Goal: Communication & Community: Answer question/provide support

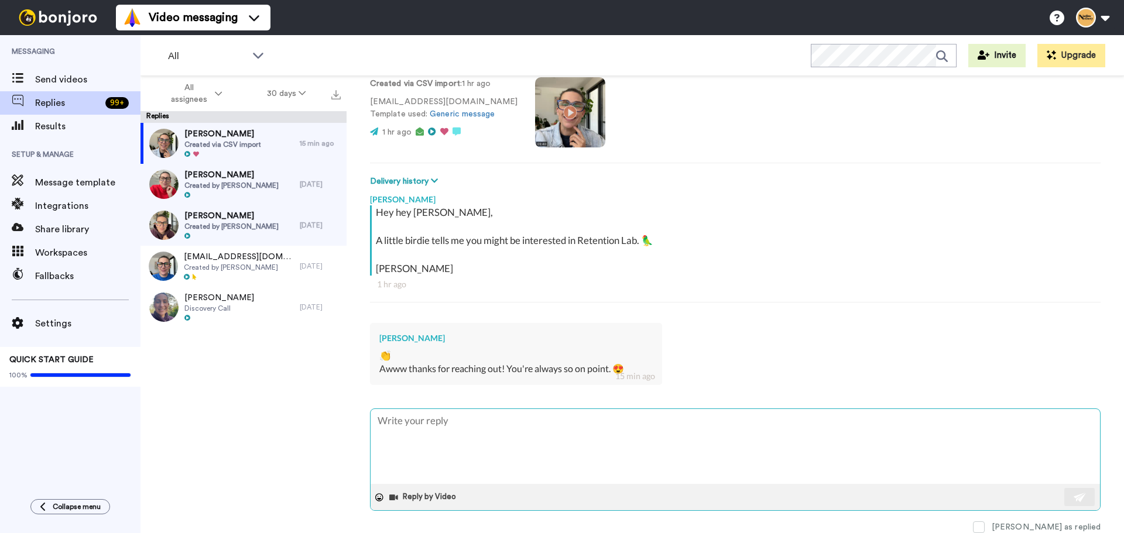
type textarea "P"
type textarea "x"
type textarea "Pl"
type textarea "x"
type textarea "Ple"
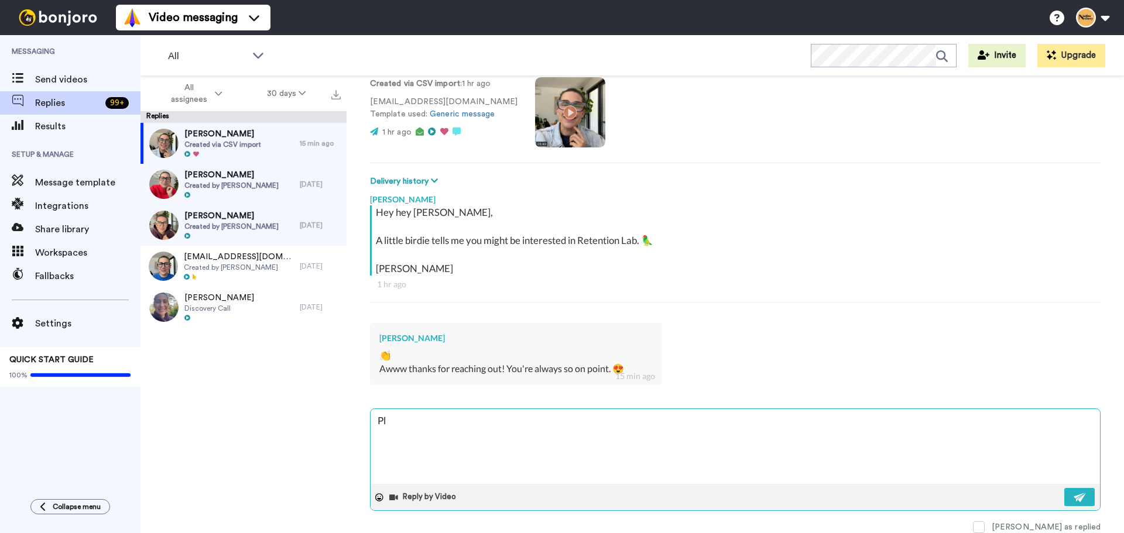
type textarea "x"
type textarea "Plea"
type textarea "x"
type textarea "Pleas"
type textarea "x"
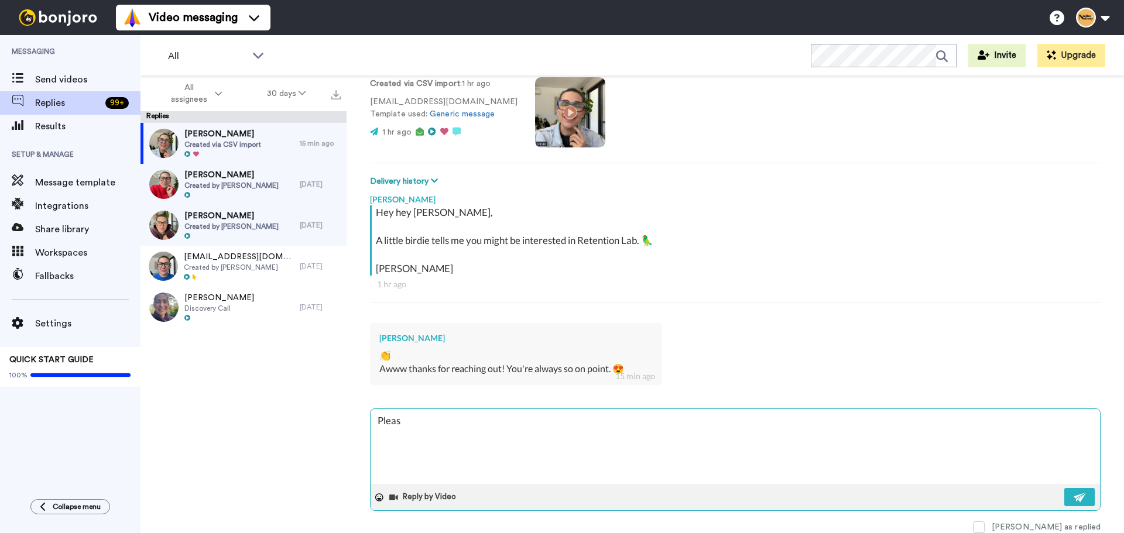
type textarea "Pleasu"
type textarea "x"
type textarea "Pleasur"
type textarea "x"
type textarea "Pleasure"
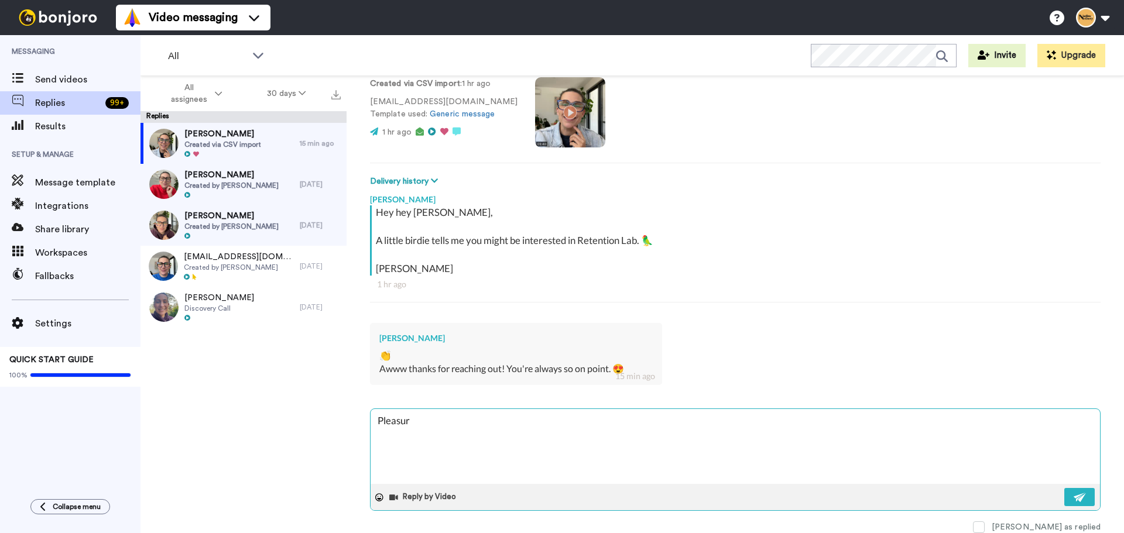
type textarea "x"
type textarea "Pleasure."
type textarea "x"
type textarea "Pleasure."
type textarea "x"
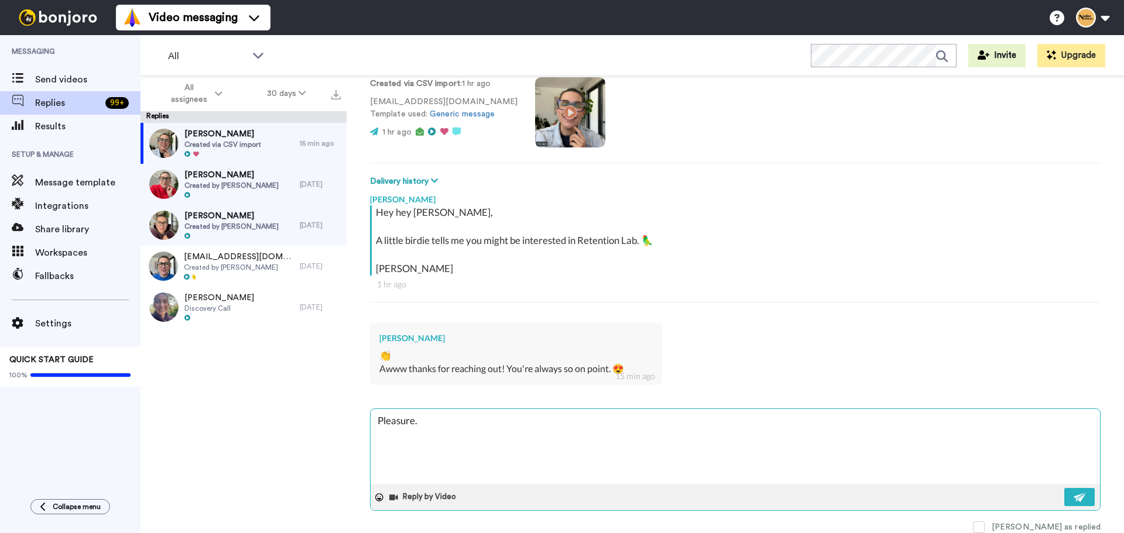
type textarea "Pleasure. :"
type textarea "x"
type textarea "Pleasure. :)"
type textarea "x"
type textarea "Pleasure. :)"
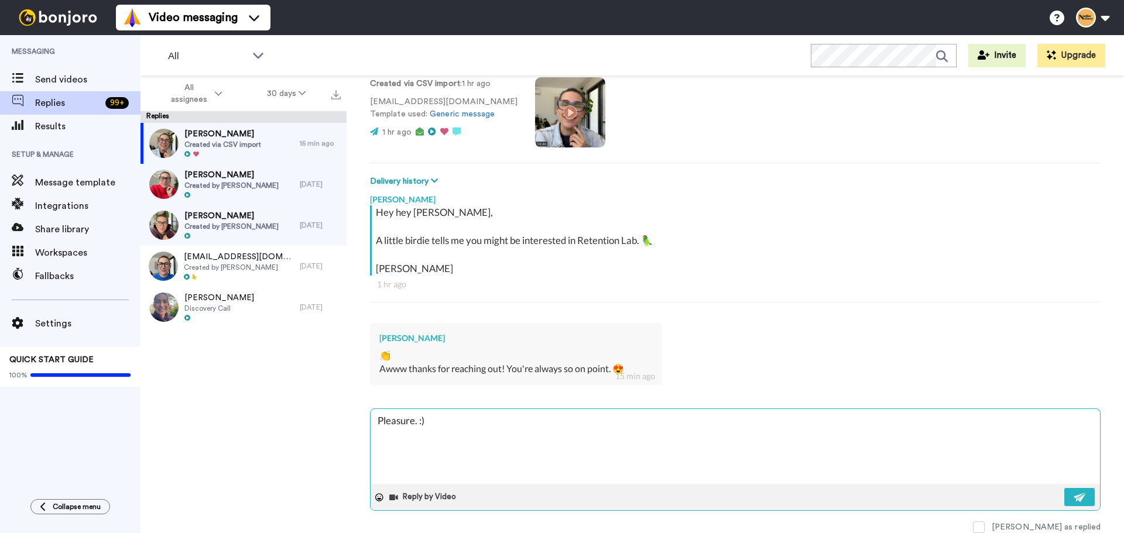
type textarea "x"
type textarea "Pleasure. :) I"
type textarea "x"
type textarea "Pleasure. :) I"
type textarea "x"
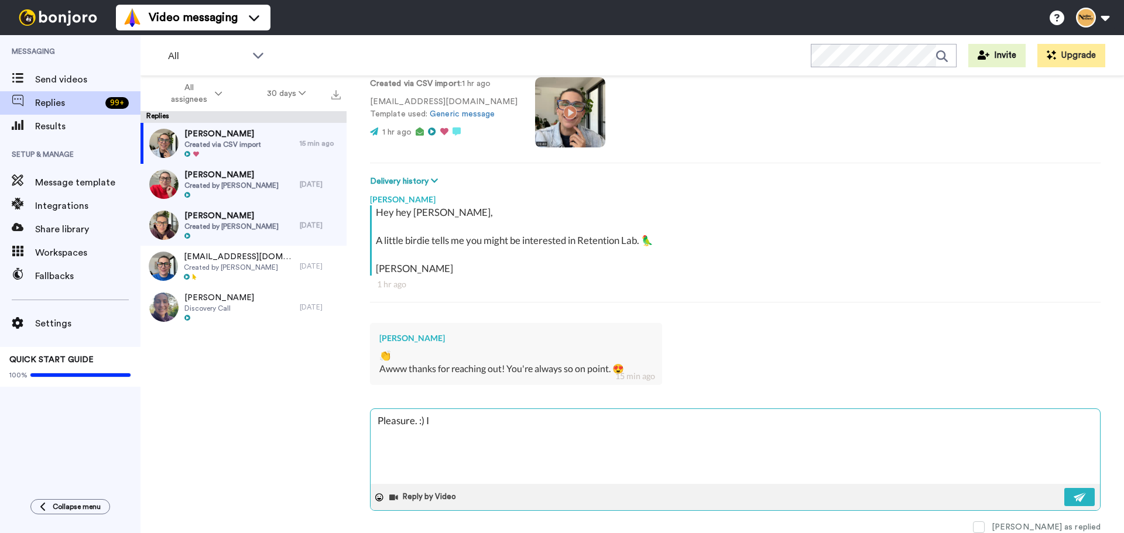
type textarea "Pleasure. :) I l"
type textarea "x"
type textarea "Pleasure. :) I lo"
type textarea "x"
type textarea "Pleasure. :) I lov"
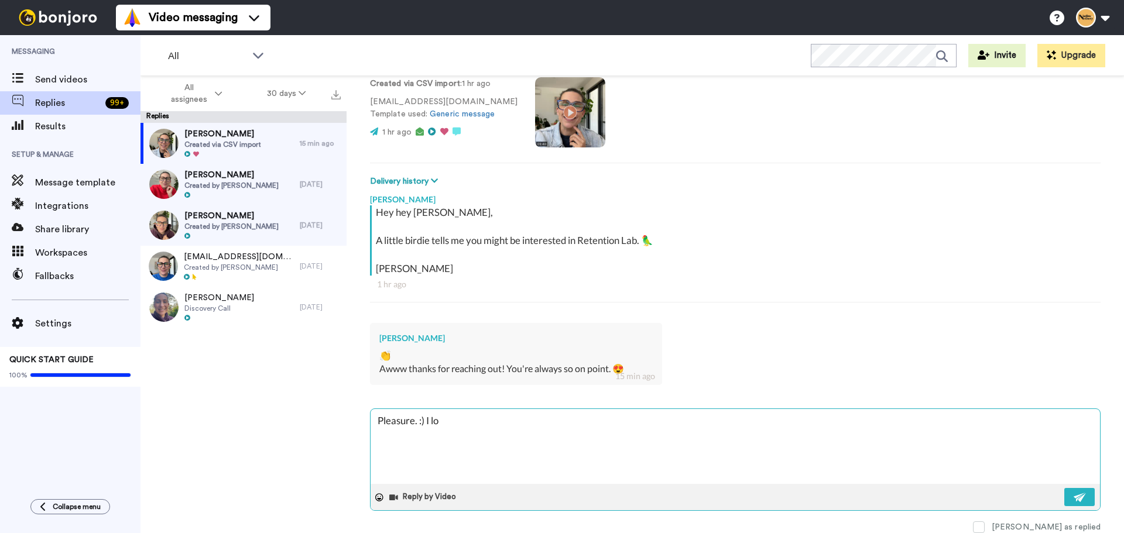
type textarea "x"
type textarea "Pleasure. :) I love"
type textarea "x"
type textarea "Pleasure. :) I love"
type textarea "x"
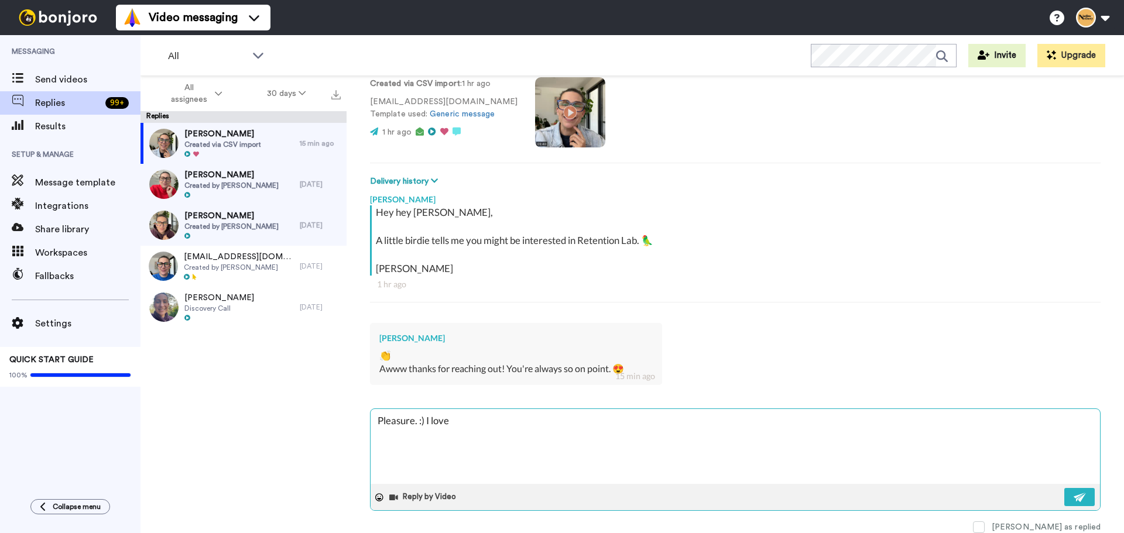
type textarea "Pleasure. :) I love p"
type textarea "x"
type textarea "Pleasure. :) I love pa"
type textarea "x"
type textarea "Pleasure. :) I love pay"
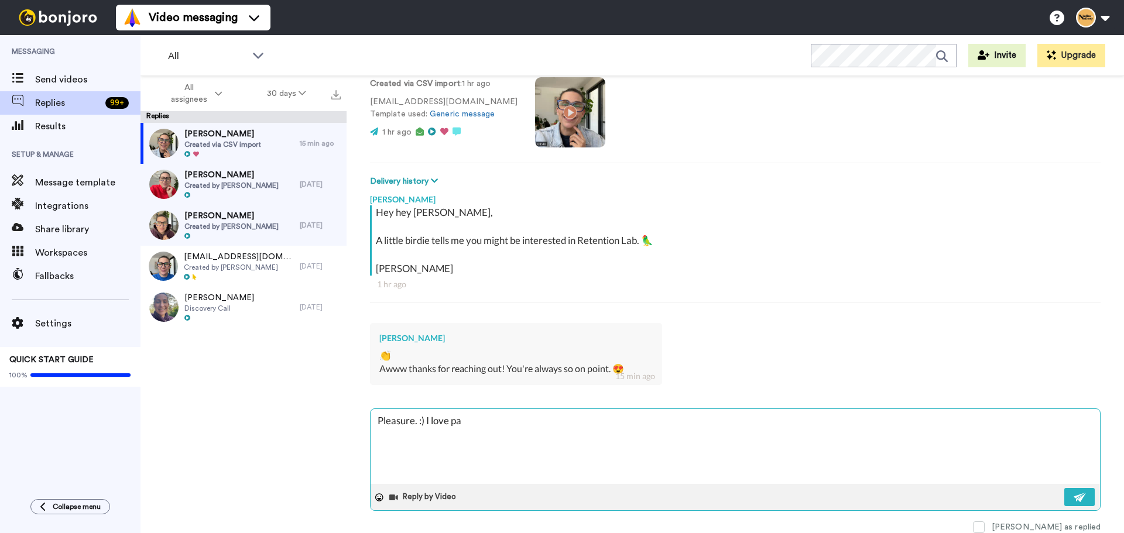
type textarea "x"
type textarea "Pleasure. :) I love payi"
type textarea "x"
type textarea "Pleasure. :) I love payin"
type textarea "x"
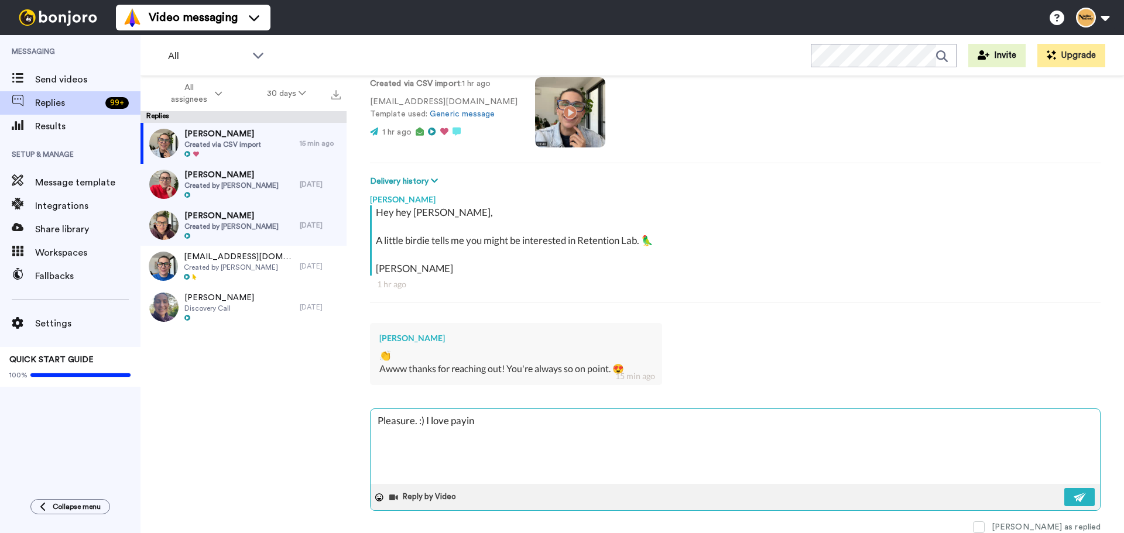
type textarea "Pleasure. :) I love paying"
type textarea "x"
type textarea "Pleasure. :) I love paying"
type textarea "x"
type textarea "Pleasure. :) I love paying a"
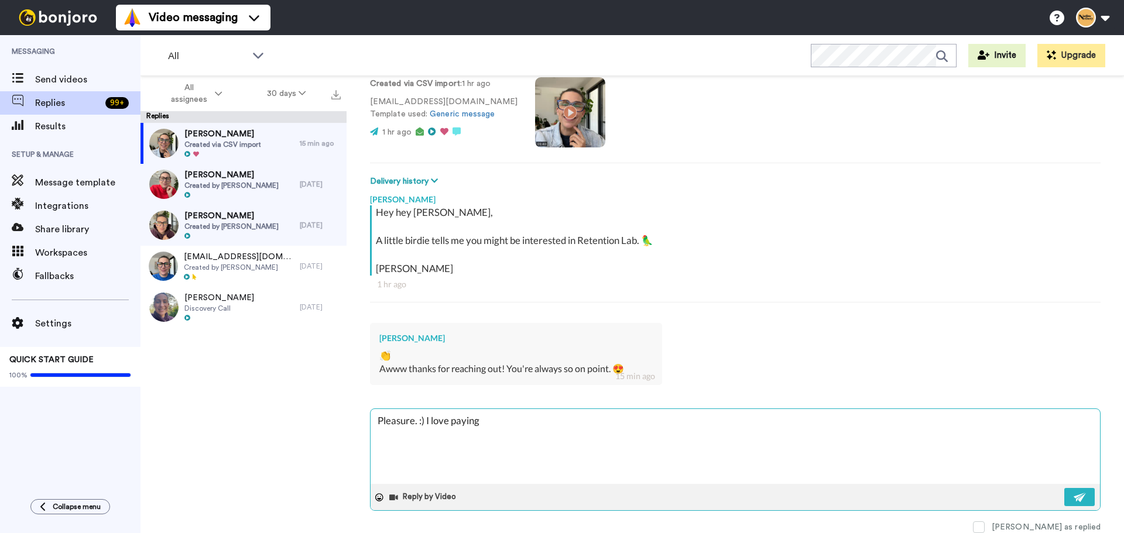
type textarea "x"
type textarea "Pleasure. :) I love paying at"
type textarea "x"
type textarea "Pleasure. :) I love paying att"
type textarea "x"
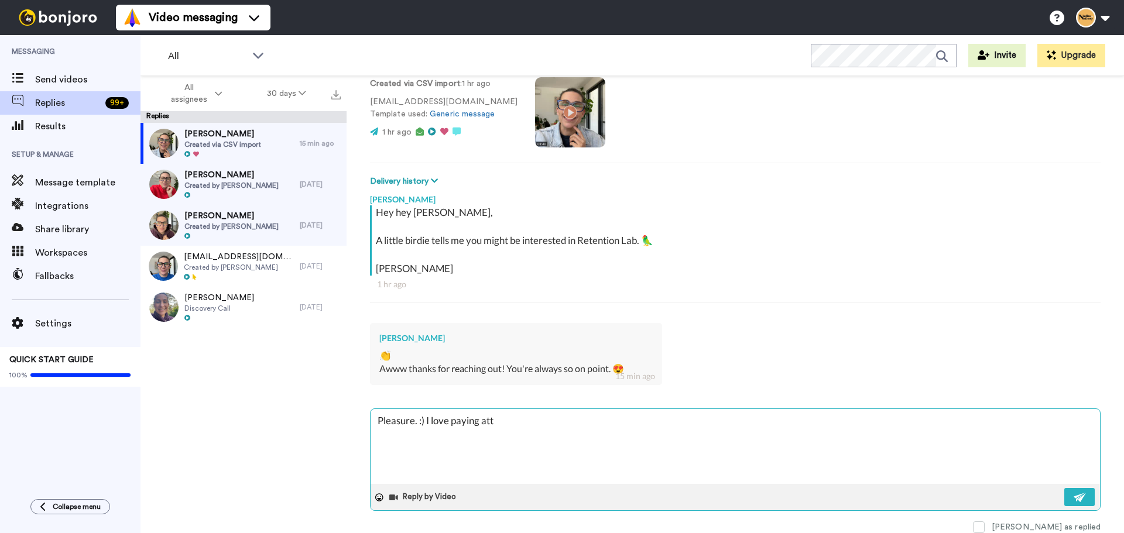
type textarea "Pleasure. :) I love paying atte"
type textarea "x"
type textarea "Pleasure. :) I love paying atten"
type textarea "x"
type textarea "Pleasure. :) I love paying attent"
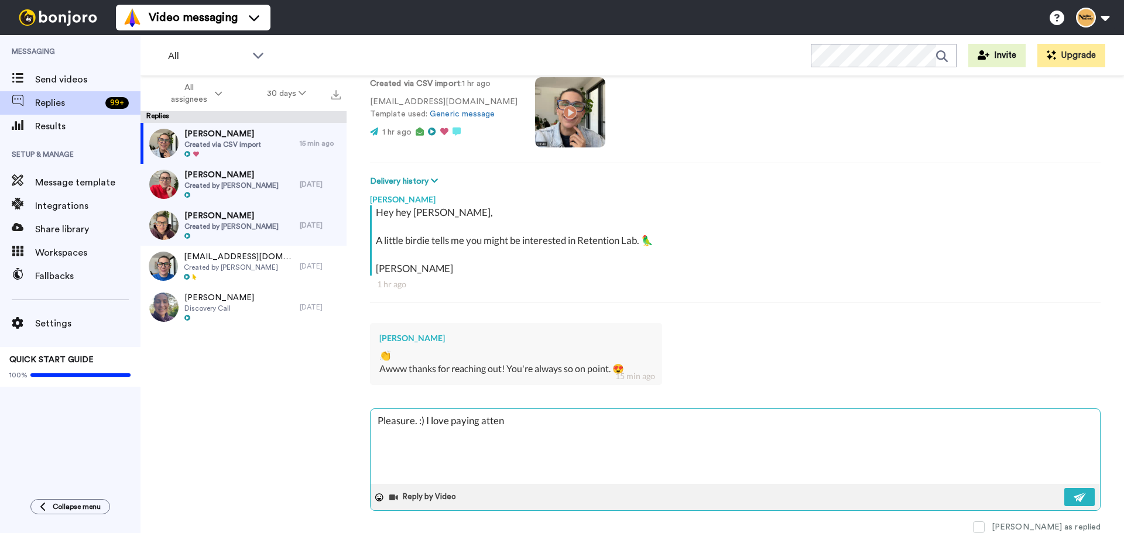
type textarea "x"
type textarea "Pleasure. :) I love paying attenti"
type textarea "x"
type textarea "Pleasure. :) I love paying attentio"
type textarea "x"
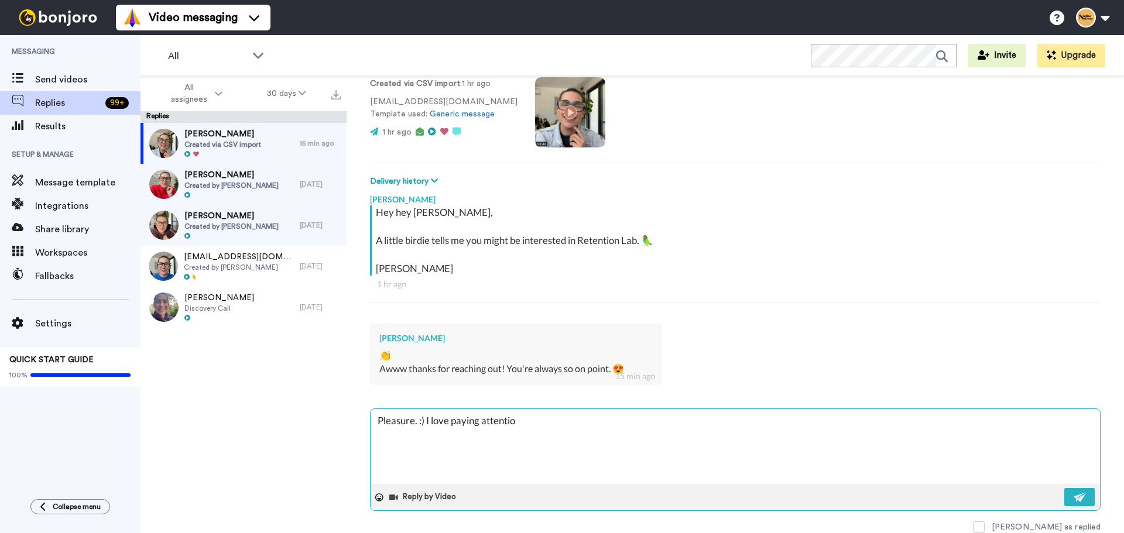
type textarea "Pleasure. :) I love paying attention"
type textarea "x"
type textarea "Pleasure. :) I love paying attention"
type textarea "x"
type textarea "Pleasure. :) I love paying attention t"
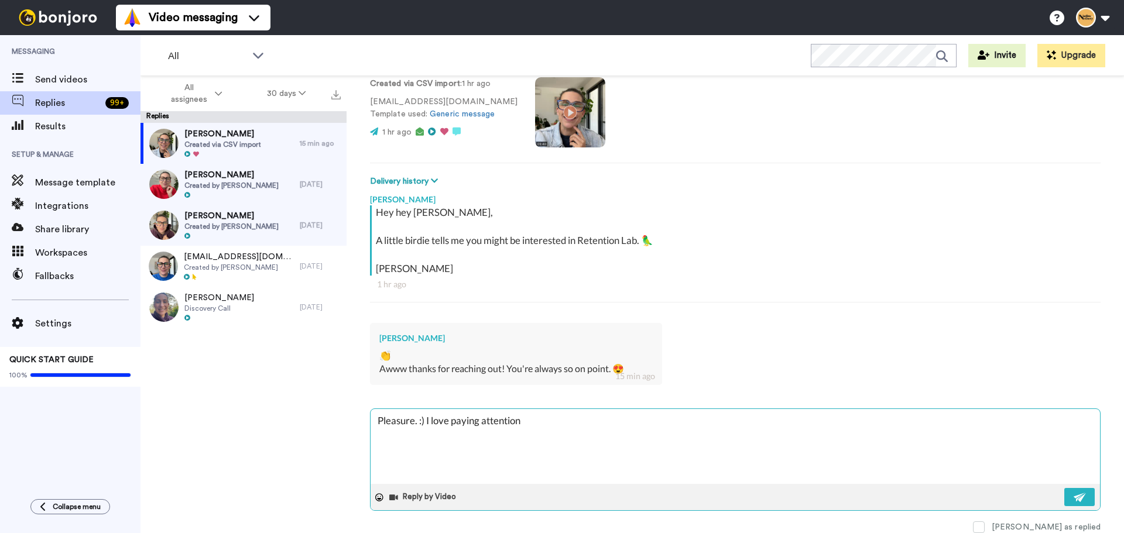
type textarea "x"
type textarea "Pleasure. :) I love paying attention to"
type textarea "x"
type textarea "Pleasure. :) I love paying attention to"
type textarea "x"
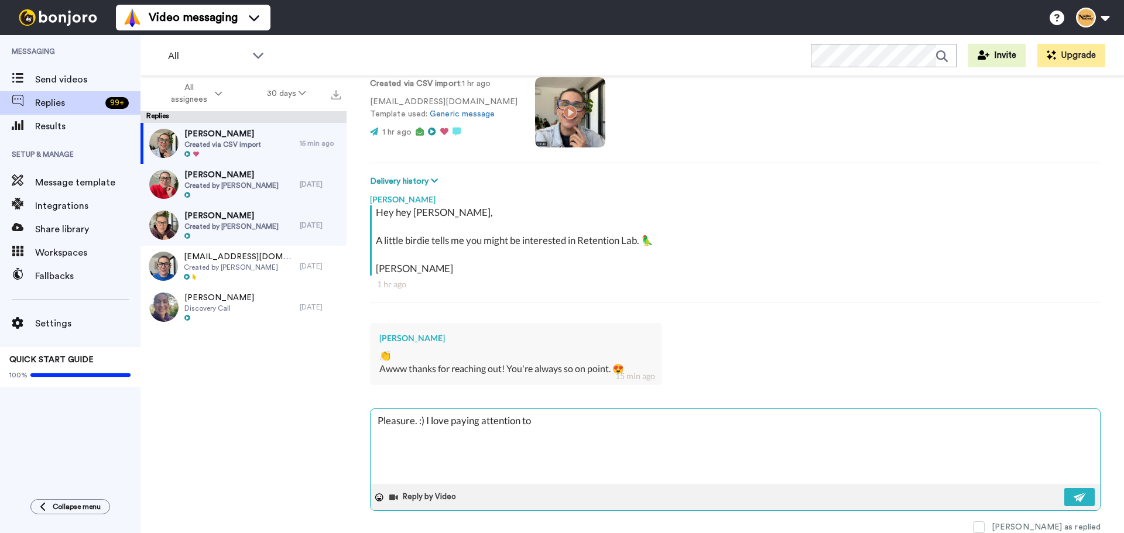
type textarea "Pleasure. :) I love paying attention to w"
type textarea "x"
type textarea "Pleasure. :) I love paying attention to wh"
type textarea "x"
type textarea "Pleasure. :) I love paying attention to wha"
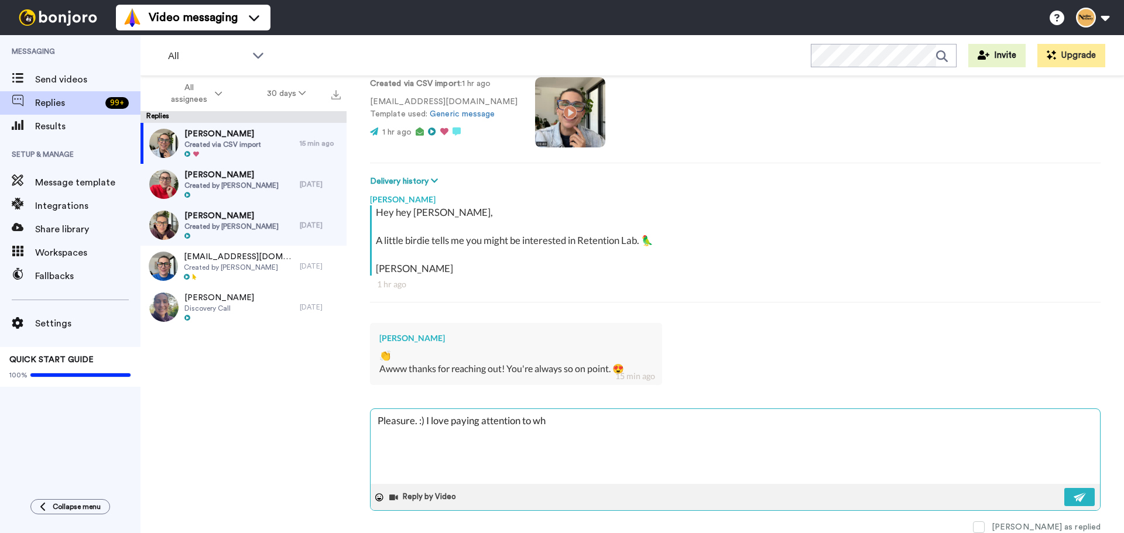
type textarea "x"
type textarea "Pleasure. :) I love paying attention to what"
type textarea "x"
type textarea "Pleasure. :) I love paying attention to what's"
type textarea "x"
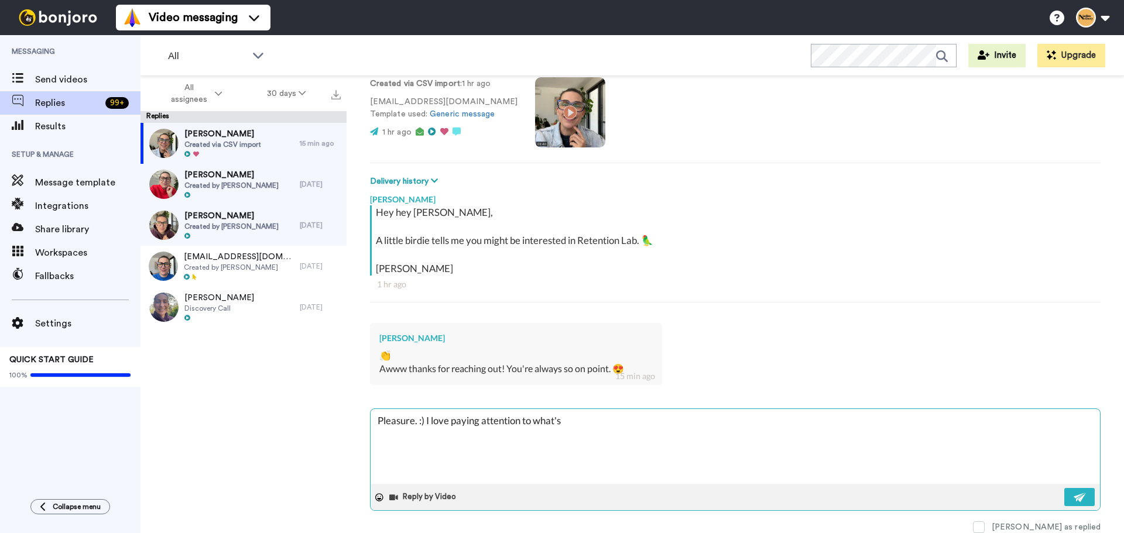
type textarea "Pleasure. :) I love paying attention to what's"
type textarea "x"
type textarea "Pleasure. :) I love paying attention to what's g"
type textarea "x"
type textarea "Pleasure. :) I love paying attention to what's go"
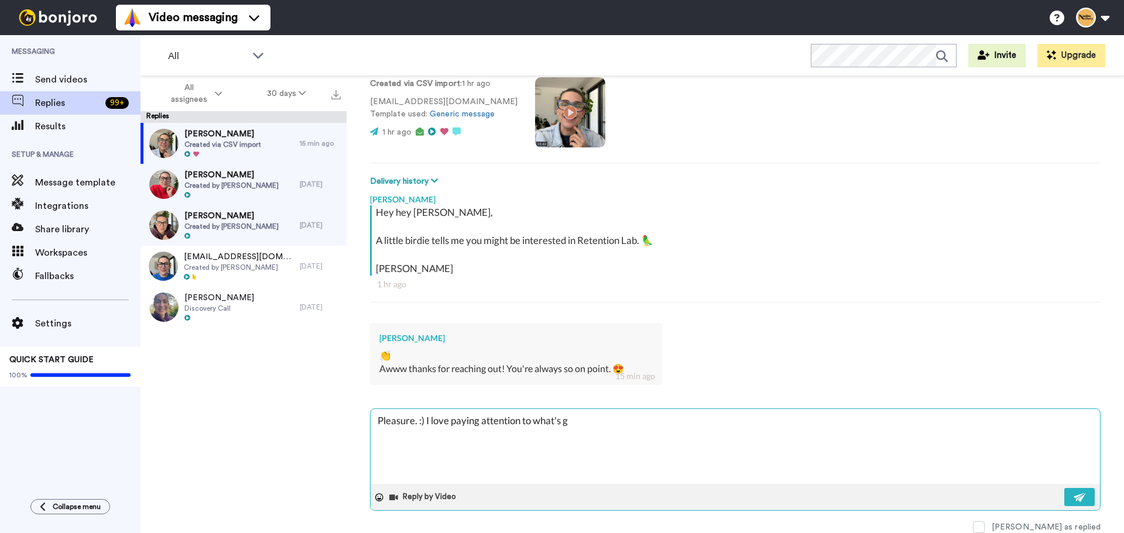
type textarea "x"
type textarea "Pleasure. :) I love paying attention to what's goi"
type textarea "x"
type textarea "Pleasure. :) I love paying attention to what's goin"
type textarea "x"
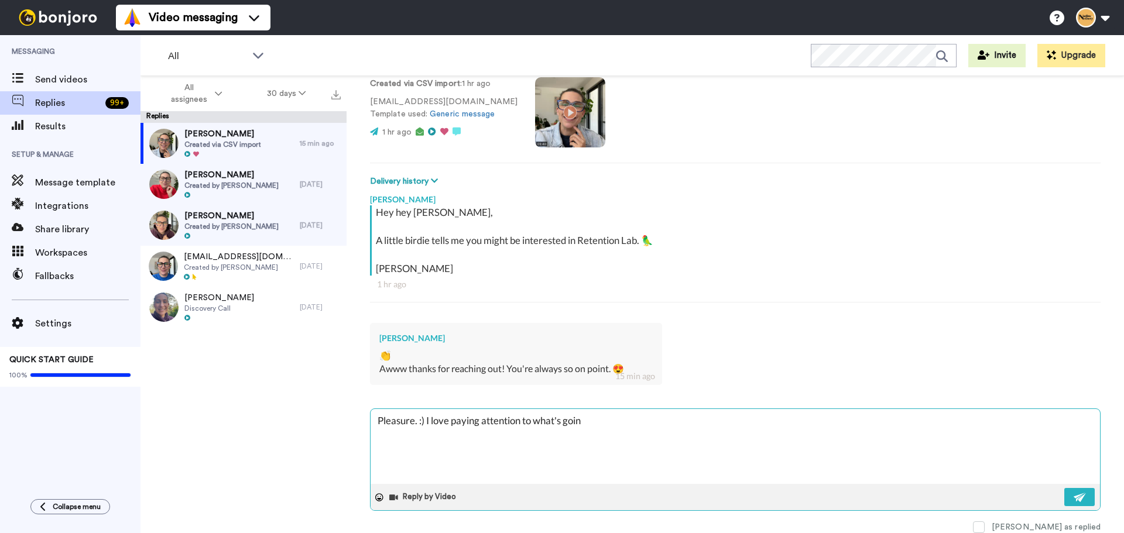
type textarea "Pleasure. :) I love paying attention to what's going"
type textarea "x"
type textarea "Pleasure. :) I love paying attention to what's going"
type textarea "x"
type textarea "Pleasure. :) I love paying attention to what's going o"
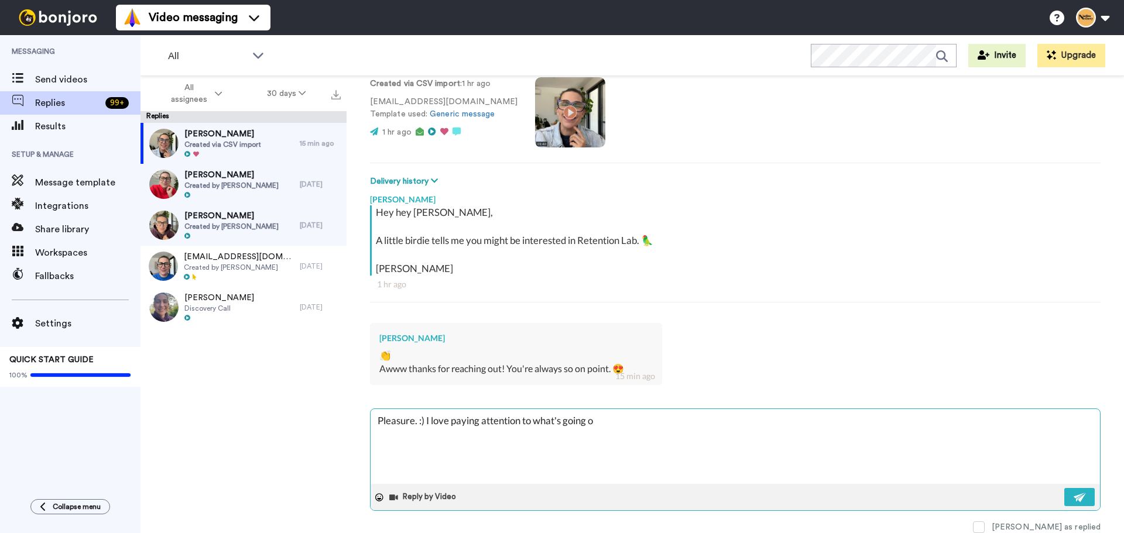
type textarea "x"
type textarea "Pleasure. :) I love paying attention to what's going on"
type textarea "x"
type textarea "Pleasure. :) I love paying attention to what's going on."
type textarea "x"
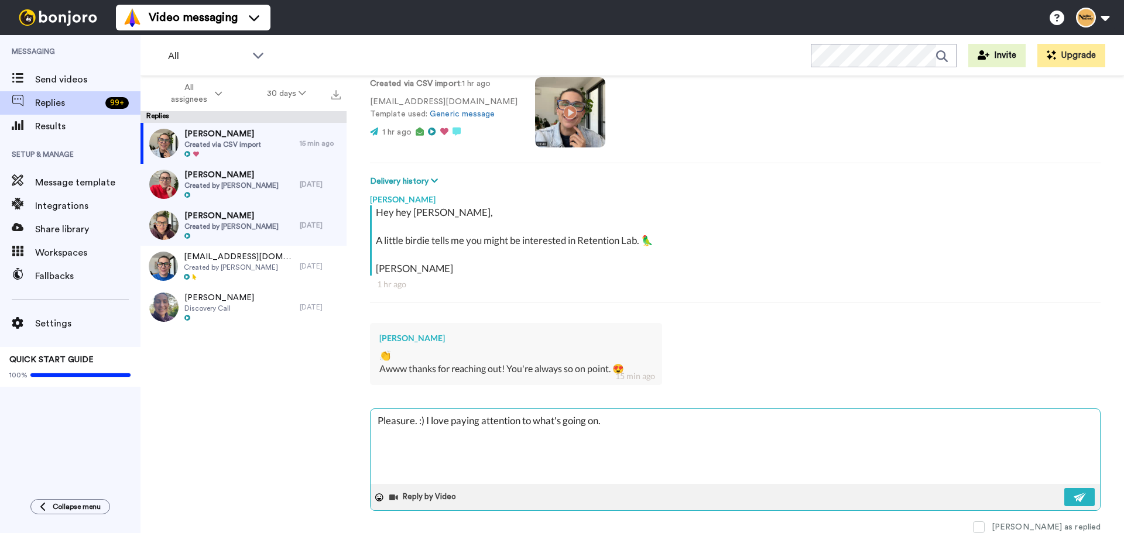
type textarea "Pleasure. :) I love paying attention to what's going on."
type textarea "x"
type textarea "Pleasure. :) I love paying attention to what's going on. ;"
type textarea "x"
type textarea "Pleasure. :) I love paying attention to what's going on."
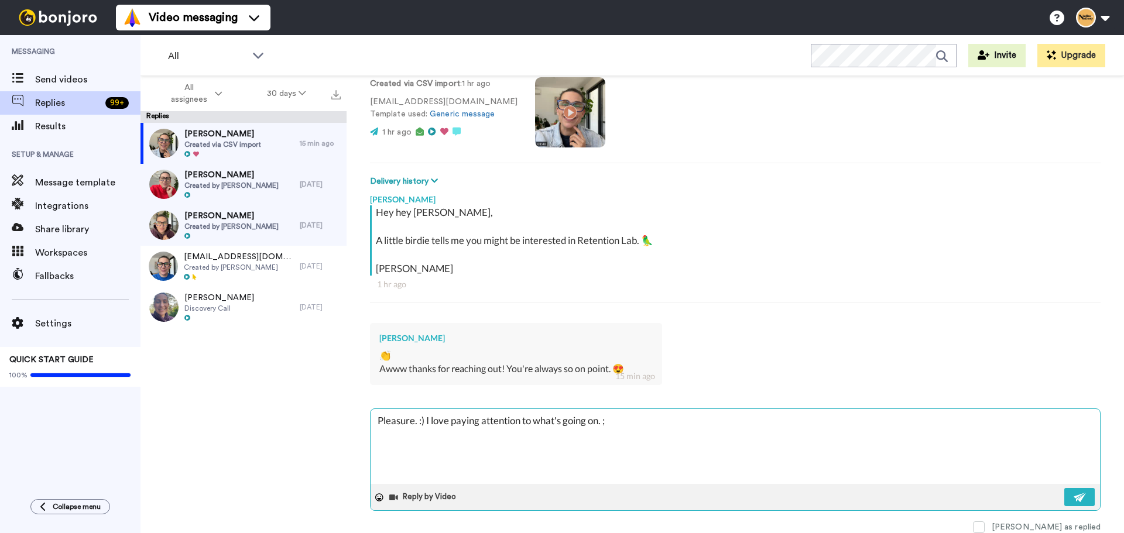
type textarea "x"
type textarea "Pleasure. :) I love paying attention to what's going on."
click at [377, 497] on icon at bounding box center [379, 497] width 8 height 8
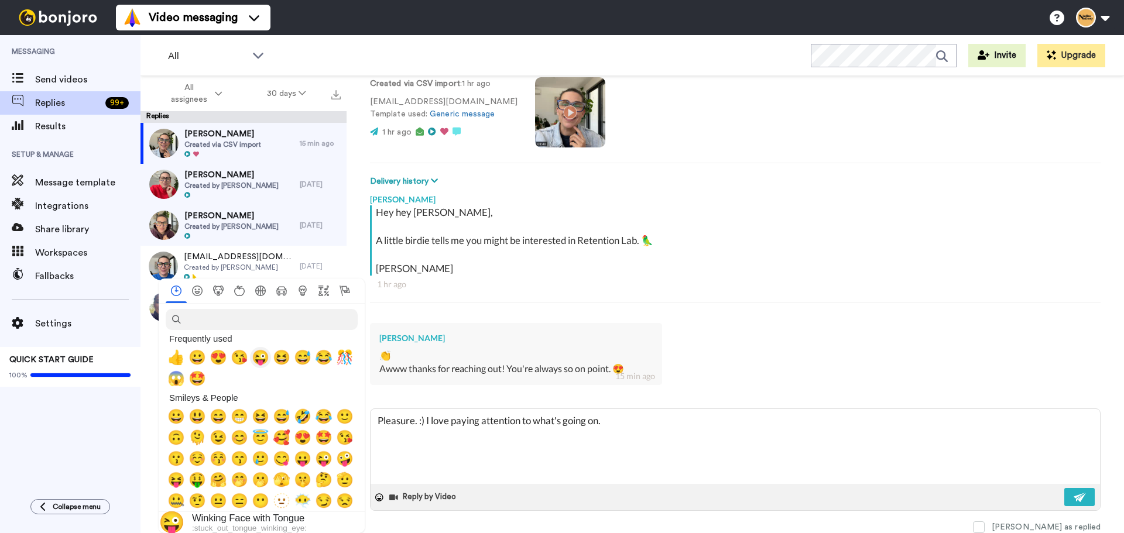
click at [258, 360] on span "😜" at bounding box center [261, 357] width 18 height 16
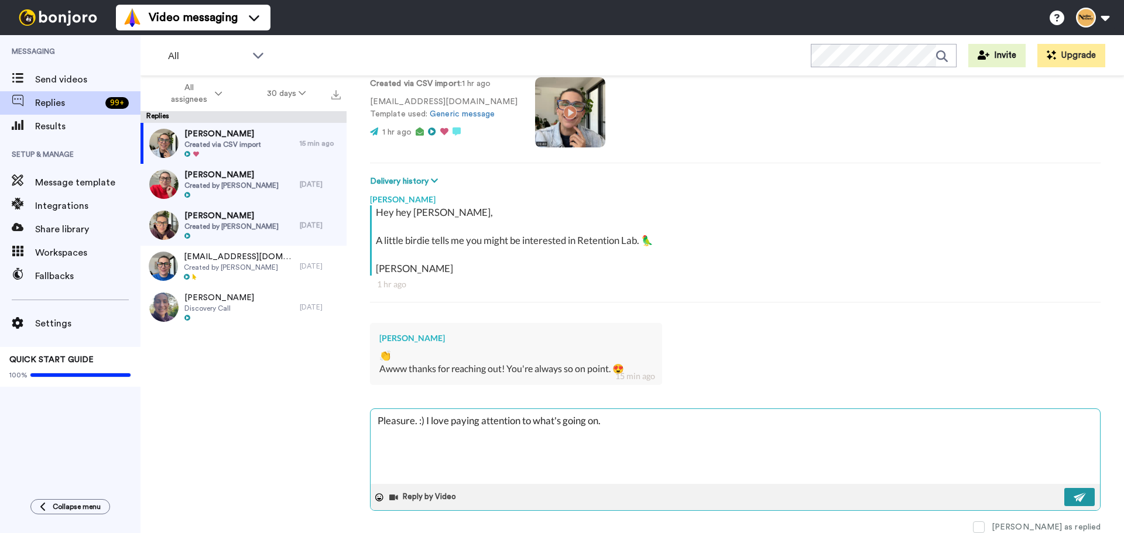
click at [1073, 500] on img at bounding box center [1079, 497] width 13 height 9
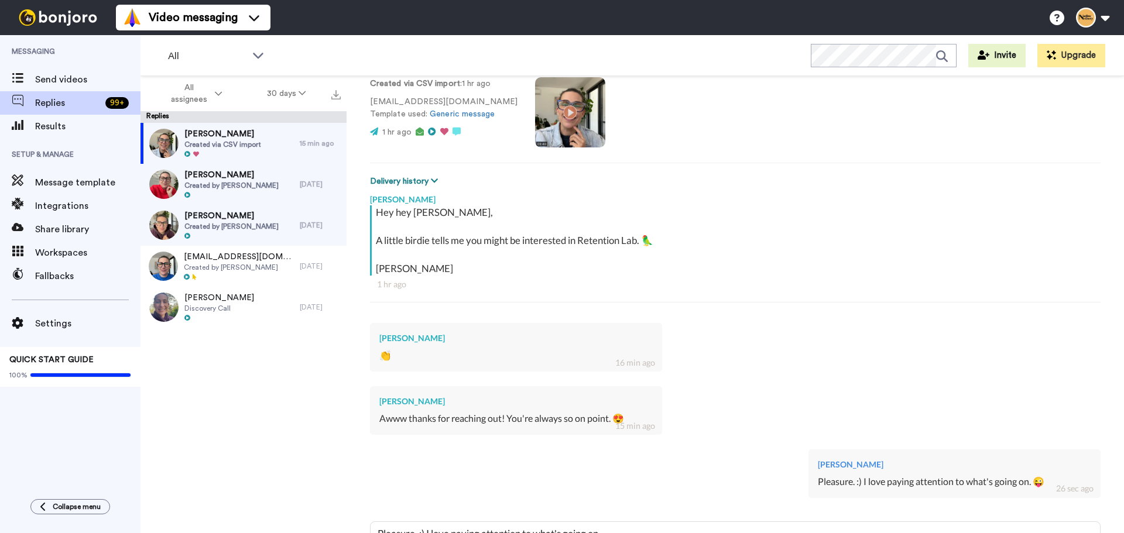
type textarea "x"
